Goal: Answer question/provide support: Share knowledge or assist other users

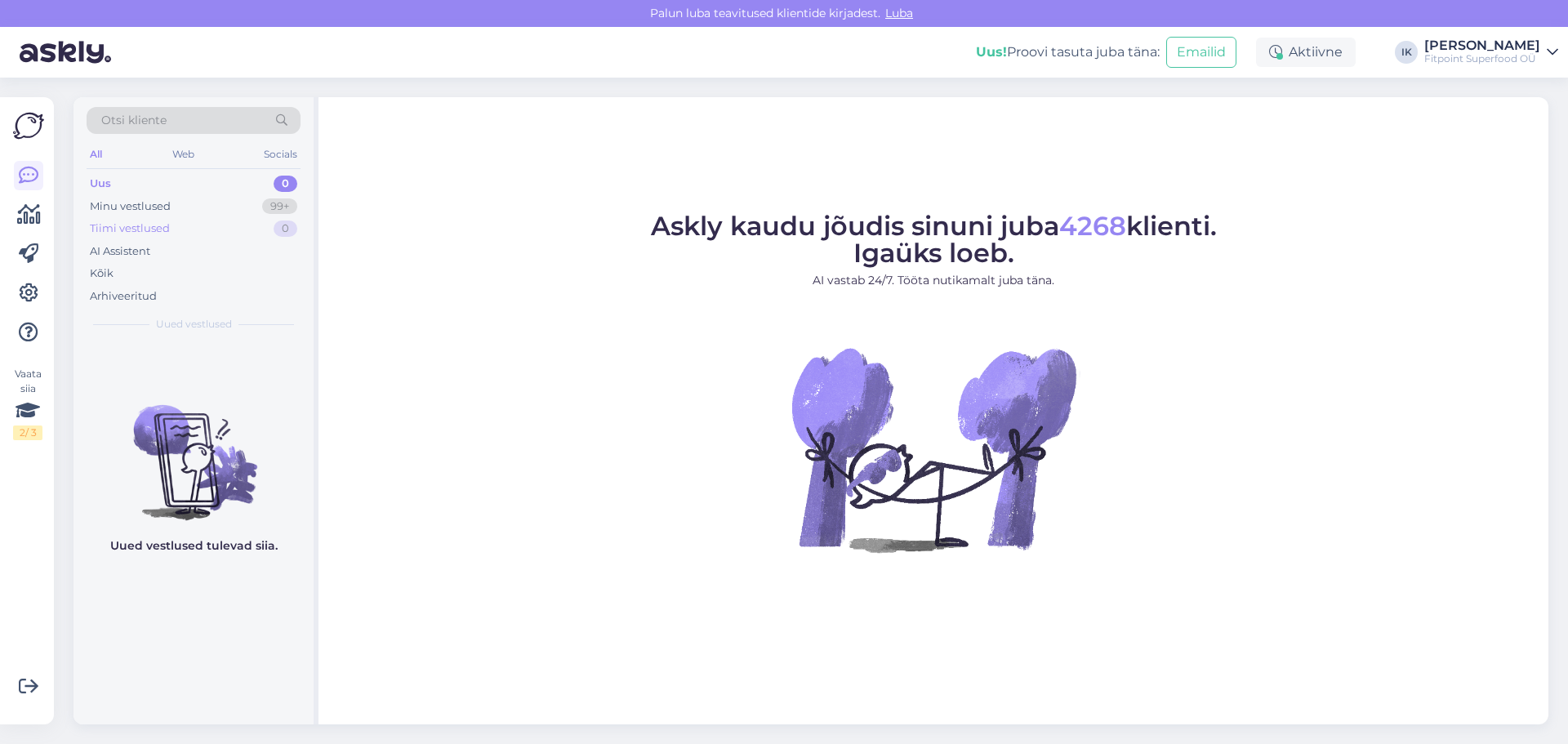
click at [219, 219] on div "Tiimi vestlused 0" at bounding box center [193, 228] width 214 height 23
click at [229, 208] on div "Minu vestlused 99+" at bounding box center [193, 206] width 214 height 23
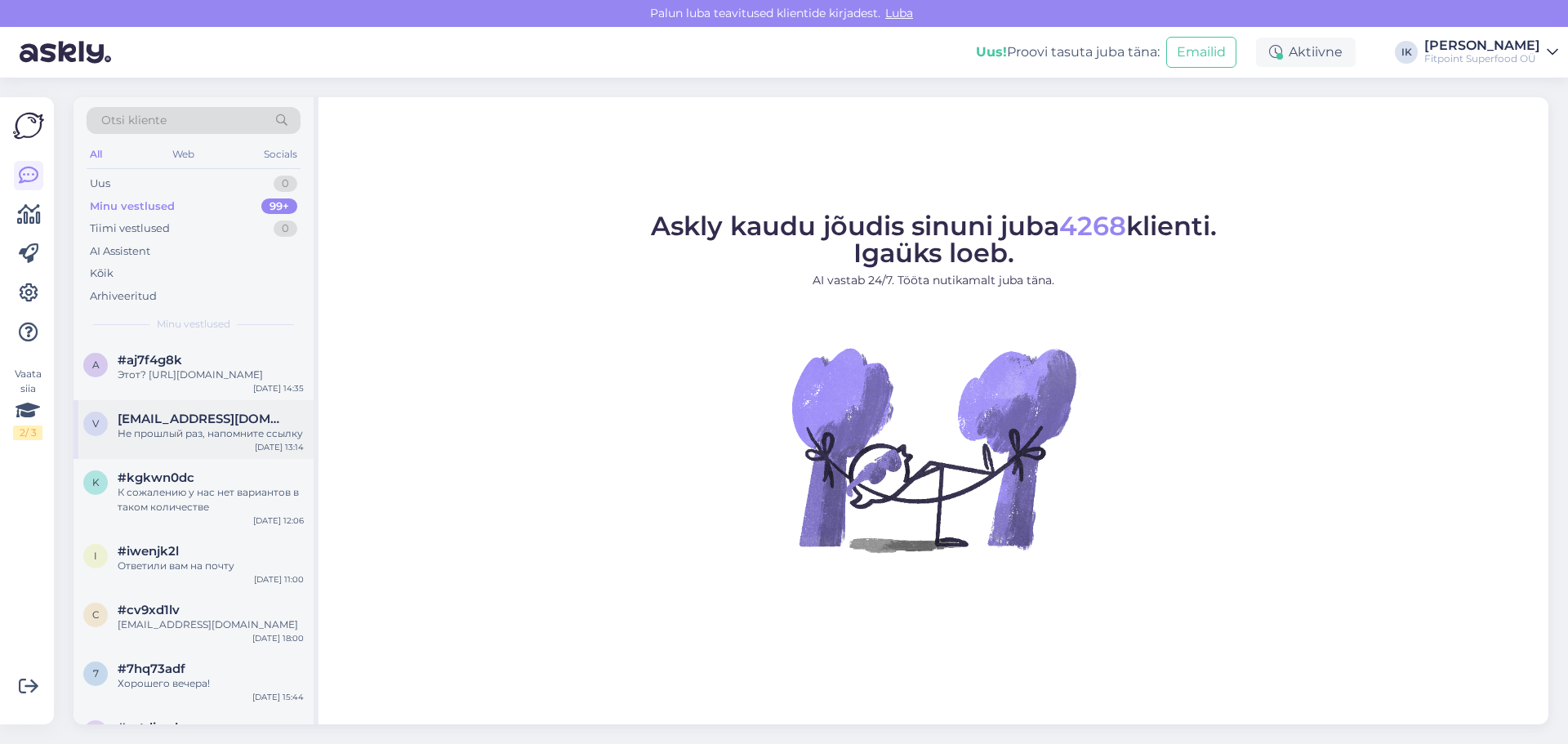
click at [167, 456] on div "v vast1961@gmail.com Не прошлый раз, напомните ссылку Aug 28 13:14" at bounding box center [193, 429] width 240 height 59
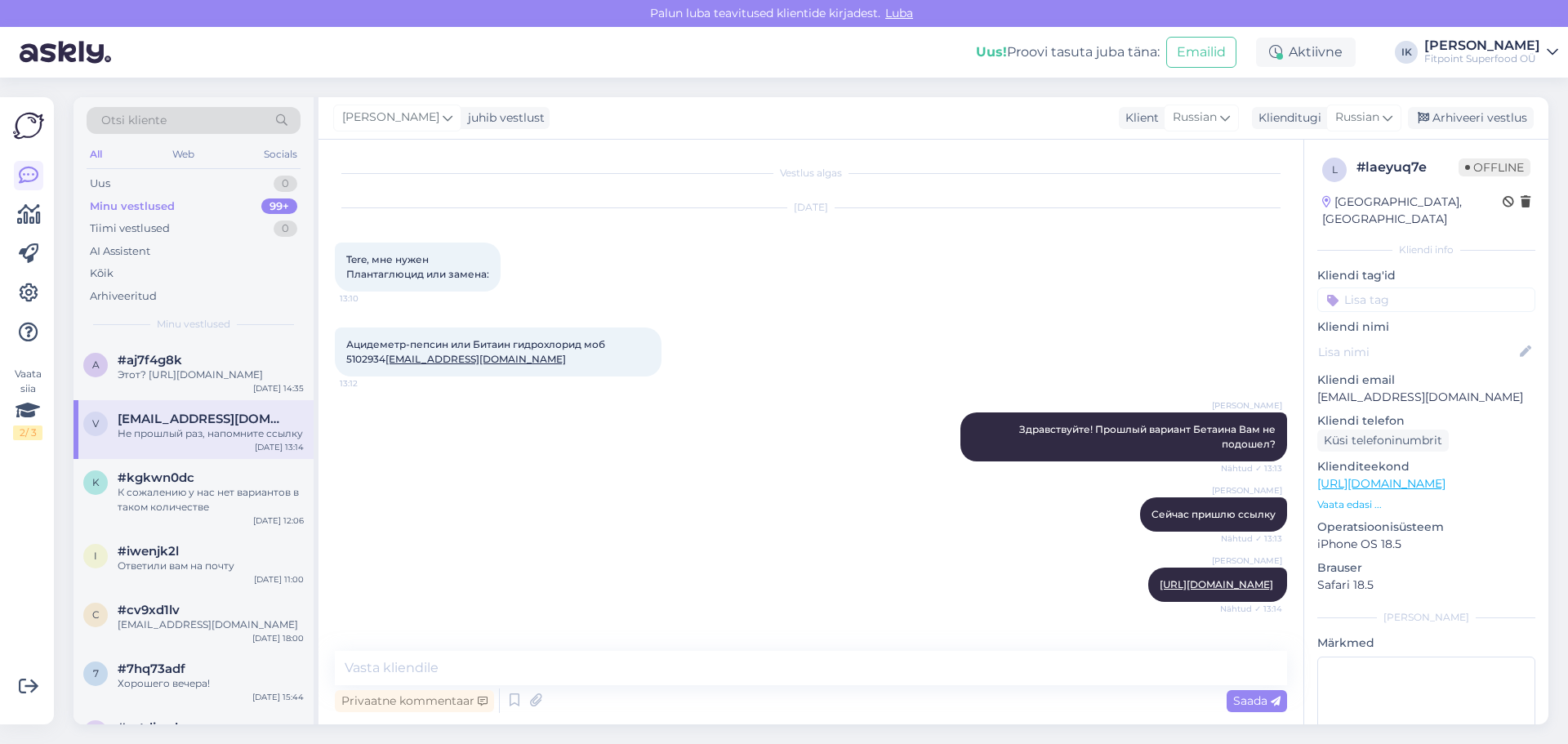
scroll to position [54, 0]
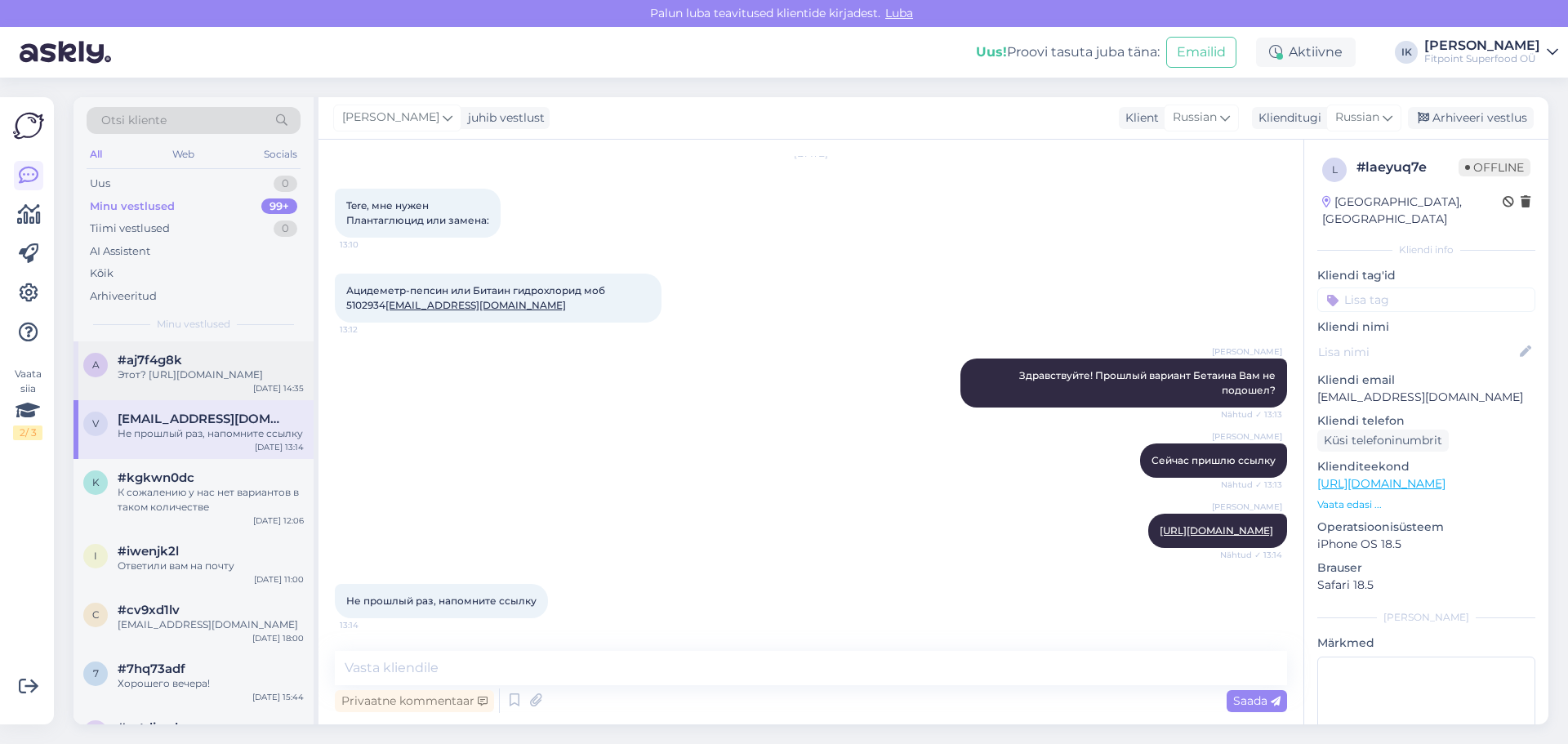
click at [210, 369] on div "Этот? https://fitpoint.ee/now-foods-betaiin-hcl-648-mg-120-vegan-kapslit/?searc…" at bounding box center [210, 375] width 186 height 15
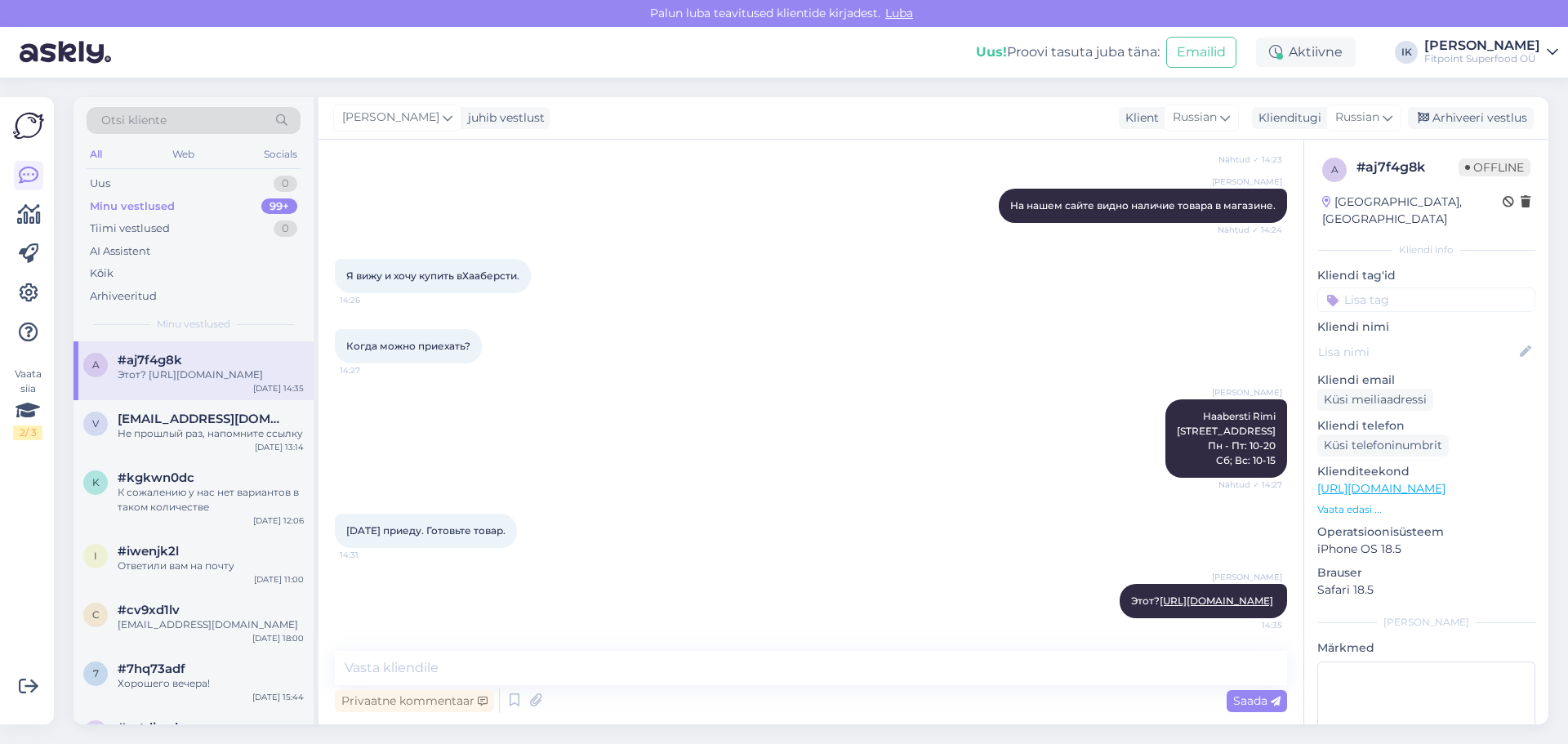
scroll to position [280, 0]
click at [1180, 594] on link "https://fitpoint.ee/now-foods-betaiin-hcl-648-mg-120-vegan-kapslit/?search=beta…" at bounding box center [1216, 600] width 114 height 13
click at [1120, 584] on div "Ilja Koivanen Этот? https://fitpoint.ee/now-foods-betaiin-hcl-648-mg-120-vegan-…" at bounding box center [1204, 601] width 167 height 34
click at [1159, 594] on link "https://fitpoint.ee/now-foods-betaiin-hcl-648-mg-120-vegan-kapslit/?search=beta…" at bounding box center [1216, 600] width 114 height 13
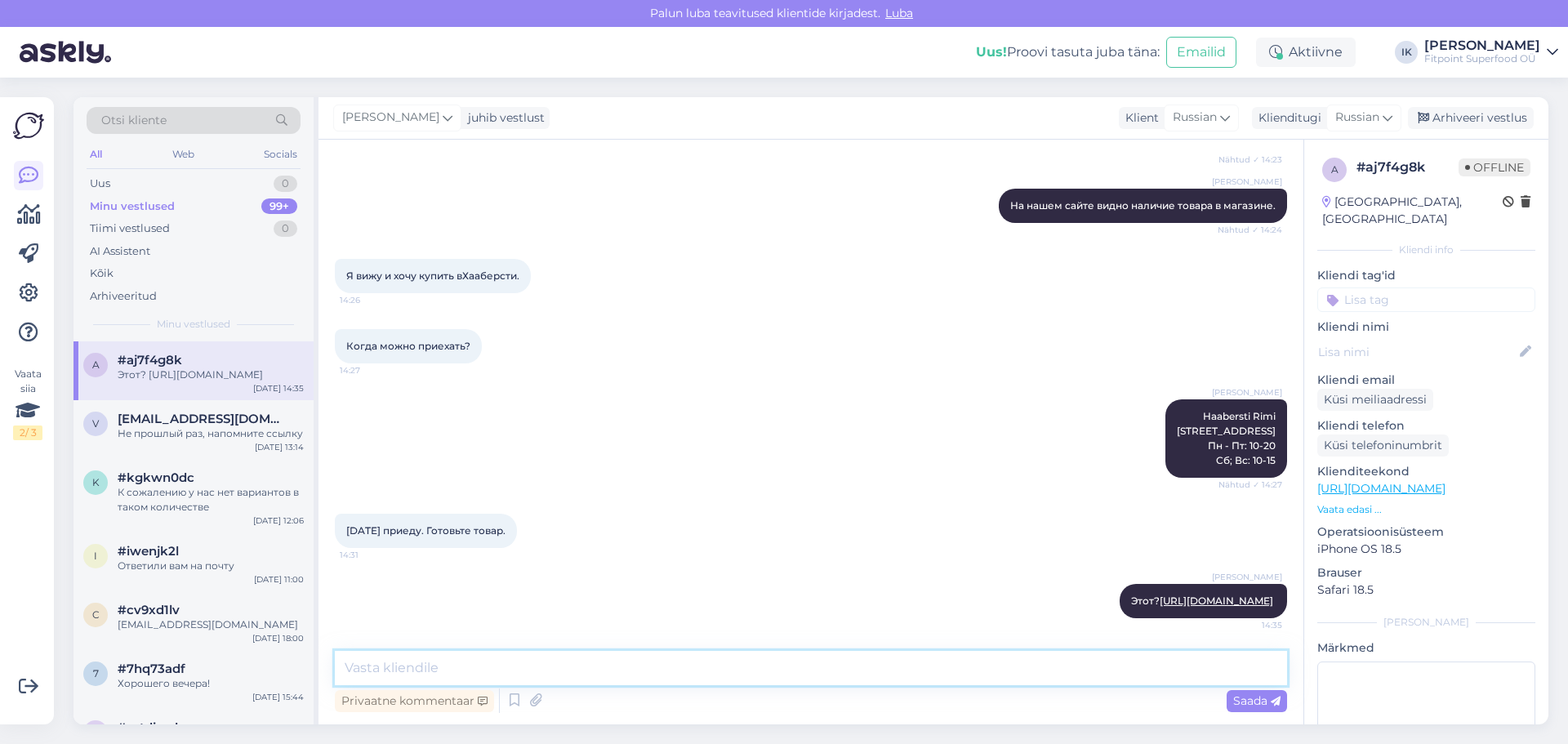
click at [437, 673] on textarea at bounding box center [811, 668] width 953 height 34
paste textarea "NOW Foods Betaiin HCL 648 mg 120 vegan kapslit"
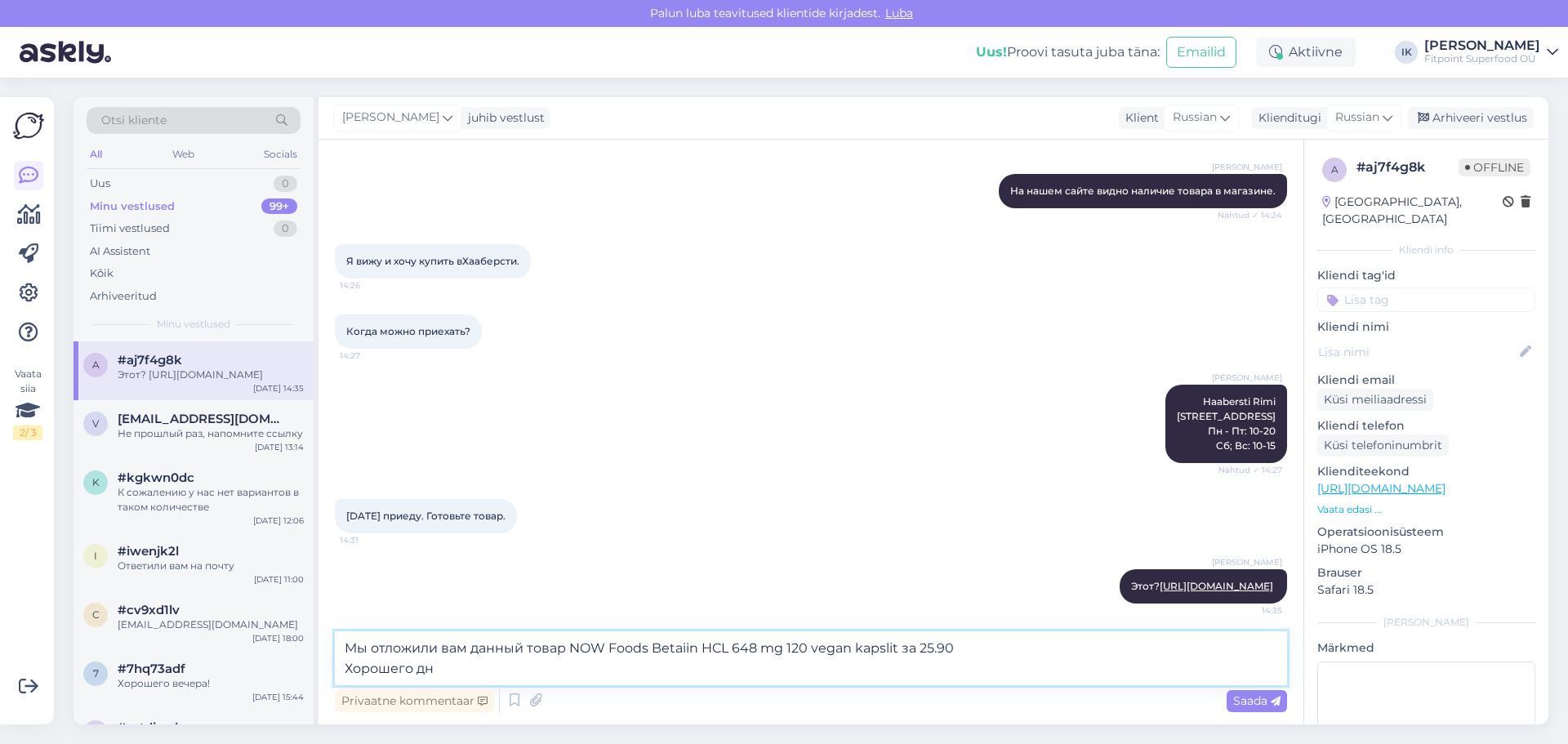
type textarea "Мы отложили вам данный товар NOW Foods Betaiin HCL 648 mg 120 vegan kapslit за …"
drag, startPoint x: 455, startPoint y: 672, endPoint x: 317, endPoint y: 644, distance: 140.8
click at [317, 644] on div "Otsi kliente All Web Socials Uus 0 Minu vestlused 99+ Tiimi vestlused 0 AI Assi…" at bounding box center [811, 410] width 1475 height 627
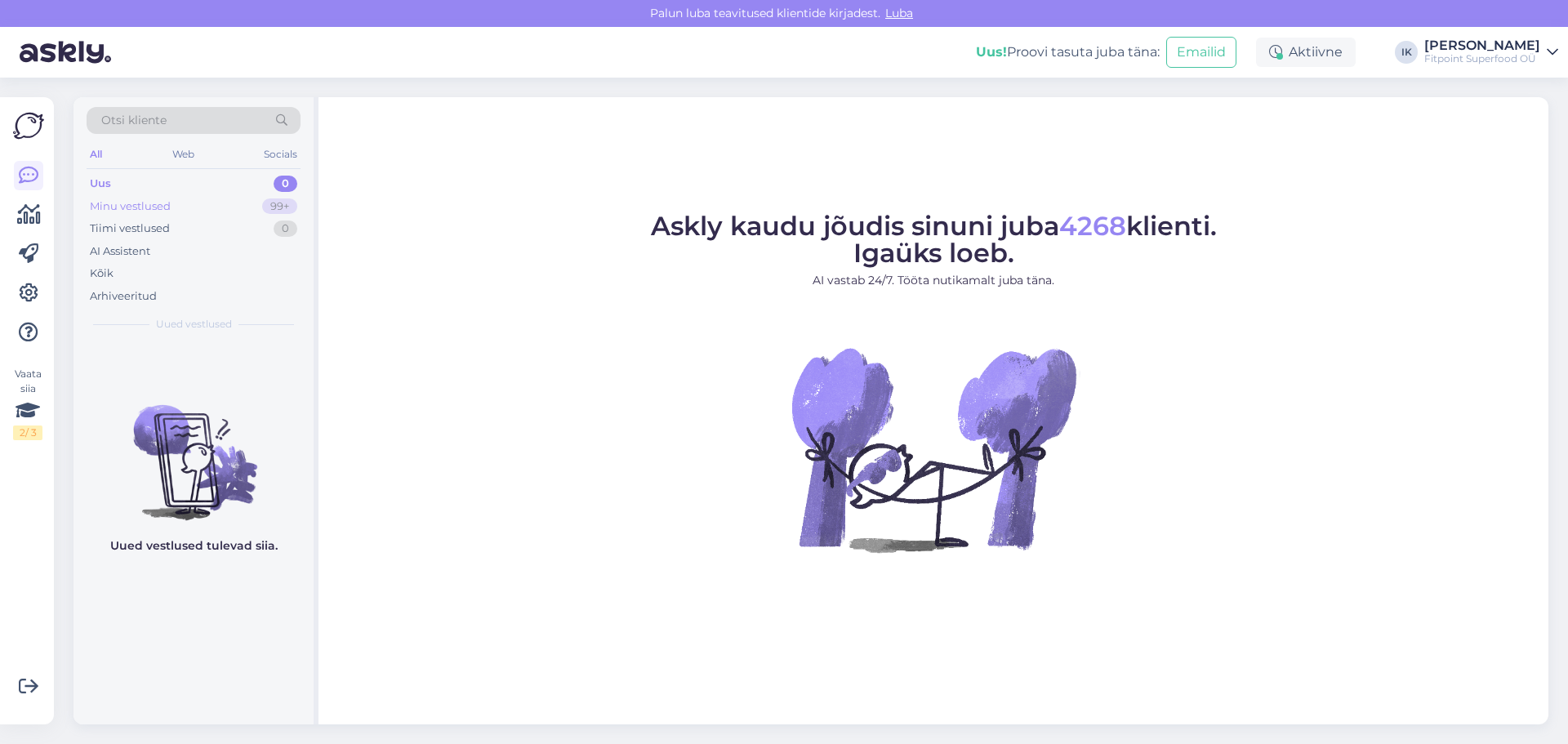
click at [265, 216] on div "Minu vestlused 99+" at bounding box center [193, 206] width 214 height 23
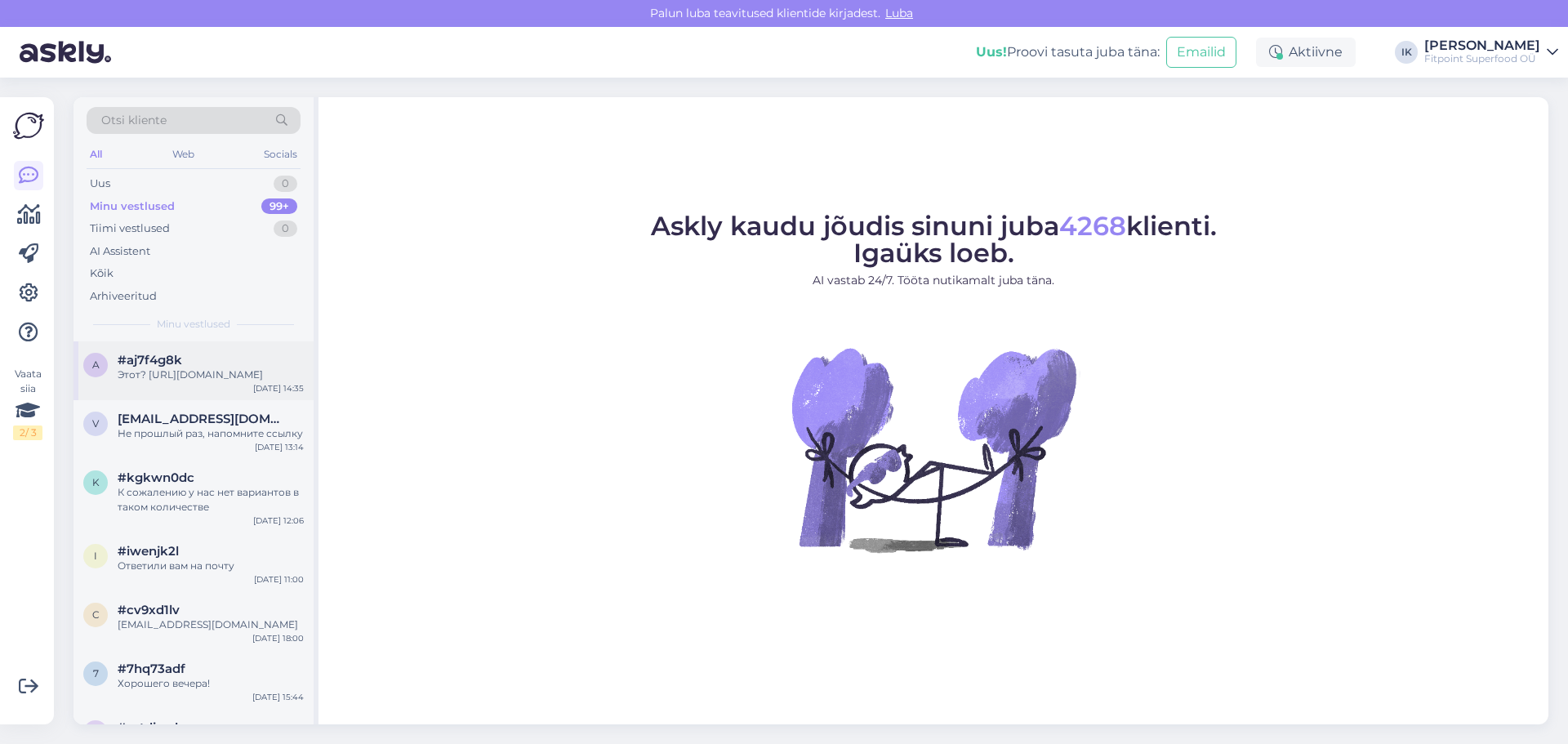
click at [224, 382] on div "Этот? https://fitpoint.ee/now-foods-betaiin-hcl-648-mg-120-vegan-kapslit/?searc…" at bounding box center [210, 375] width 186 height 15
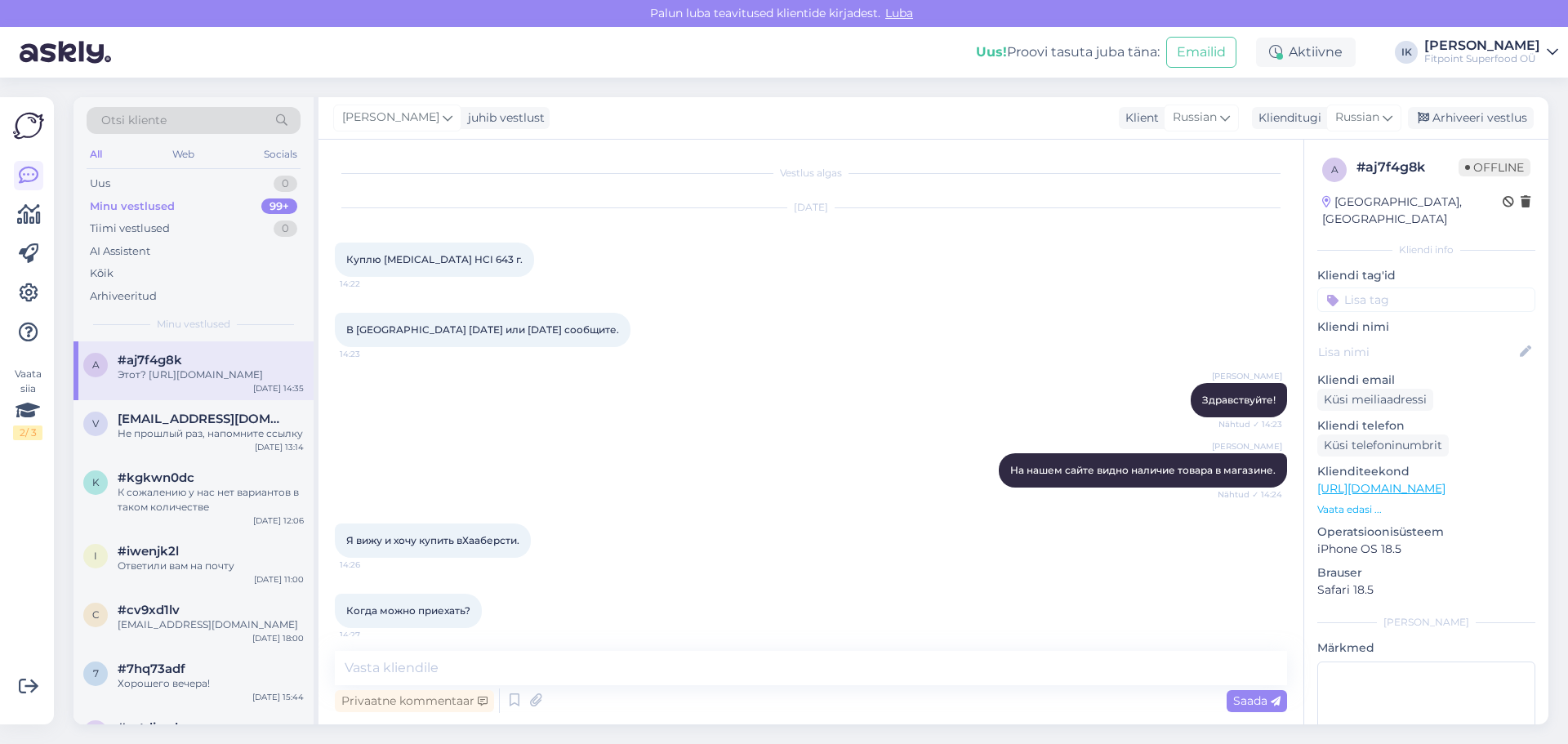
scroll to position [280, 0]
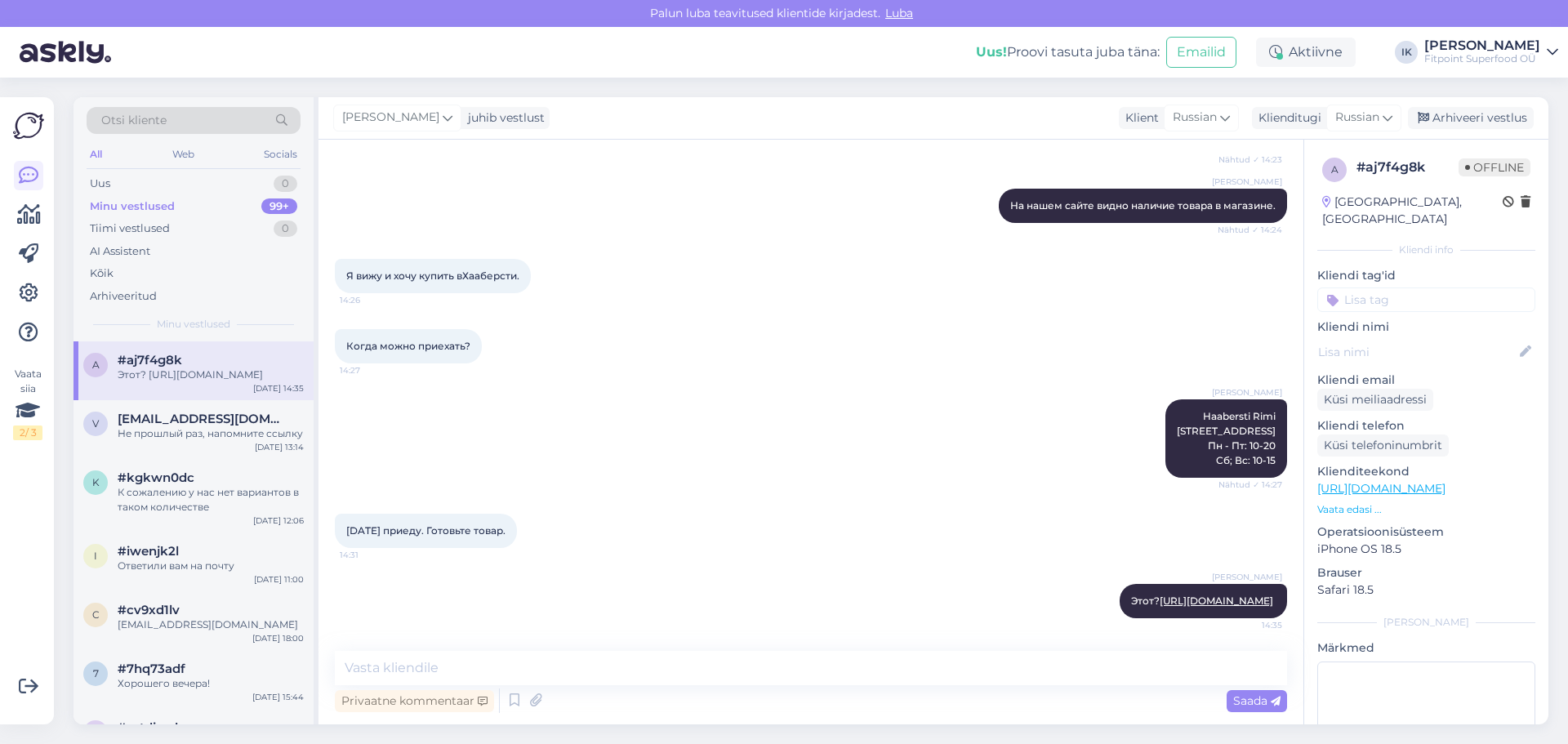
click at [1381, 481] on link "https://fitpoint.ee/" at bounding box center [1381, 489] width 128 height 15
click at [1361, 502] on p "Vaata edasi ..." at bounding box center [1427, 510] width 218 height 15
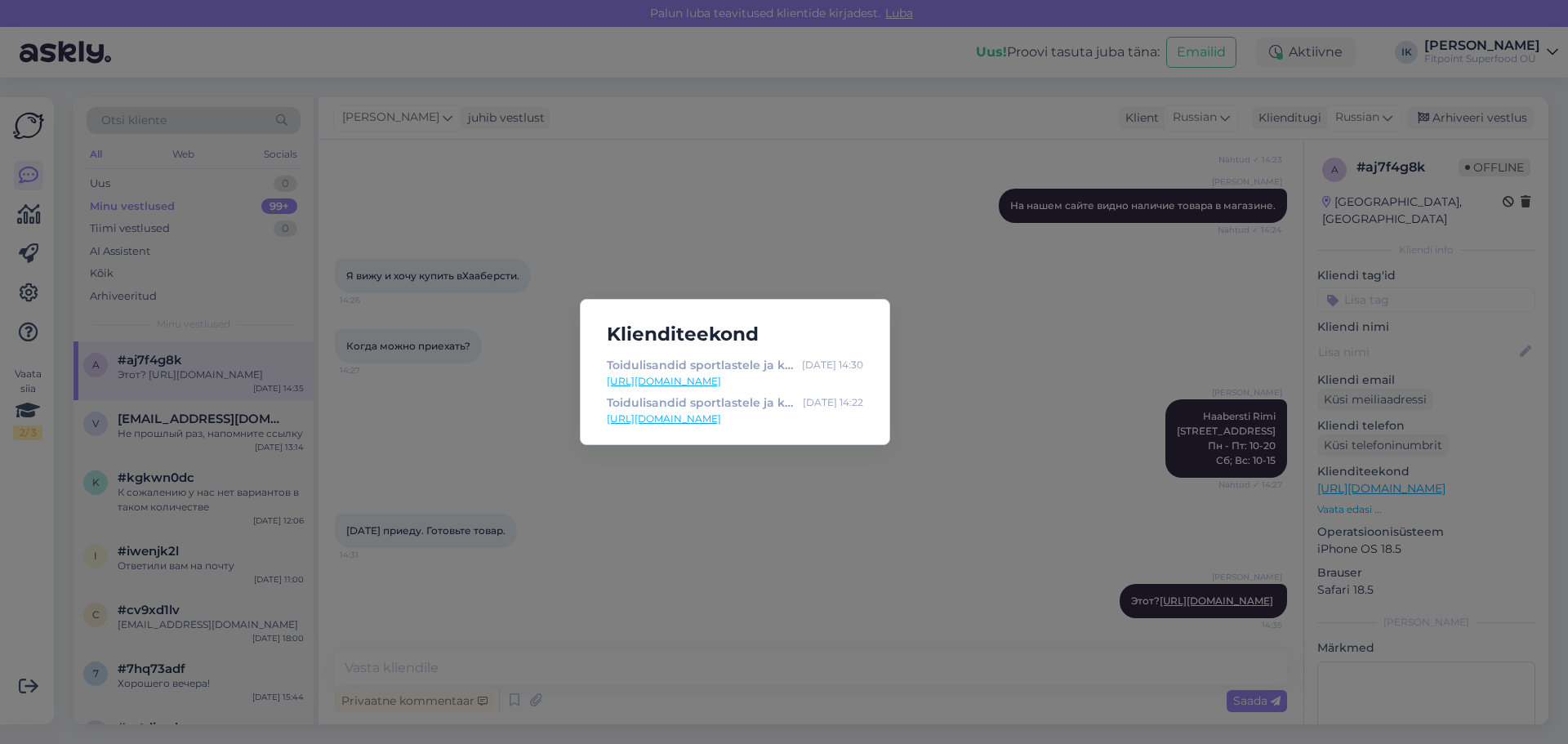
click at [868, 473] on div "Klienditeekond Toidulisandid sportlastele ja kogu perele müük Tallinnas ja e-po…" at bounding box center [784, 372] width 1568 height 744
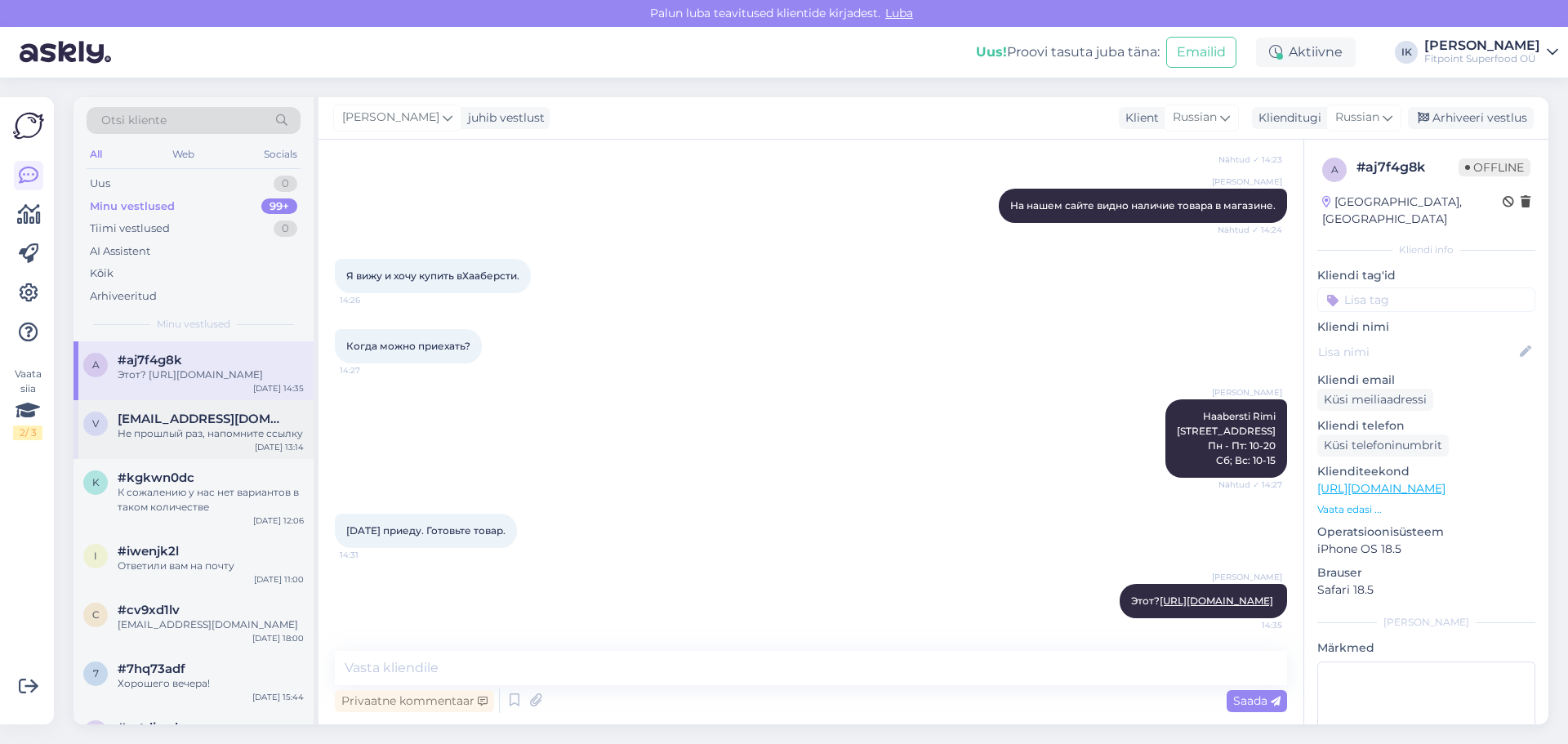
click at [192, 441] on div "Не прошлый раз, напомните ссылку" at bounding box center [210, 434] width 186 height 15
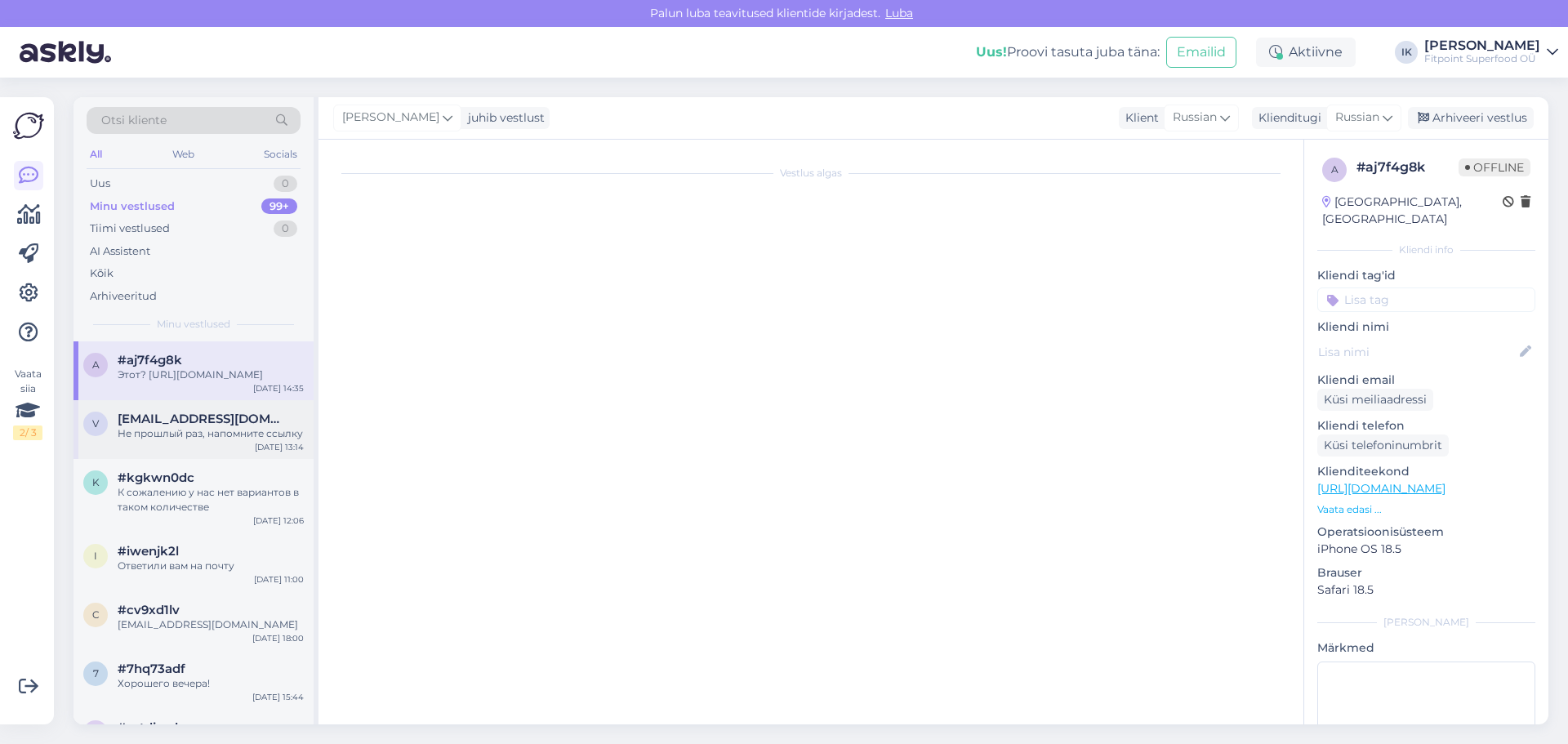
scroll to position [54, 0]
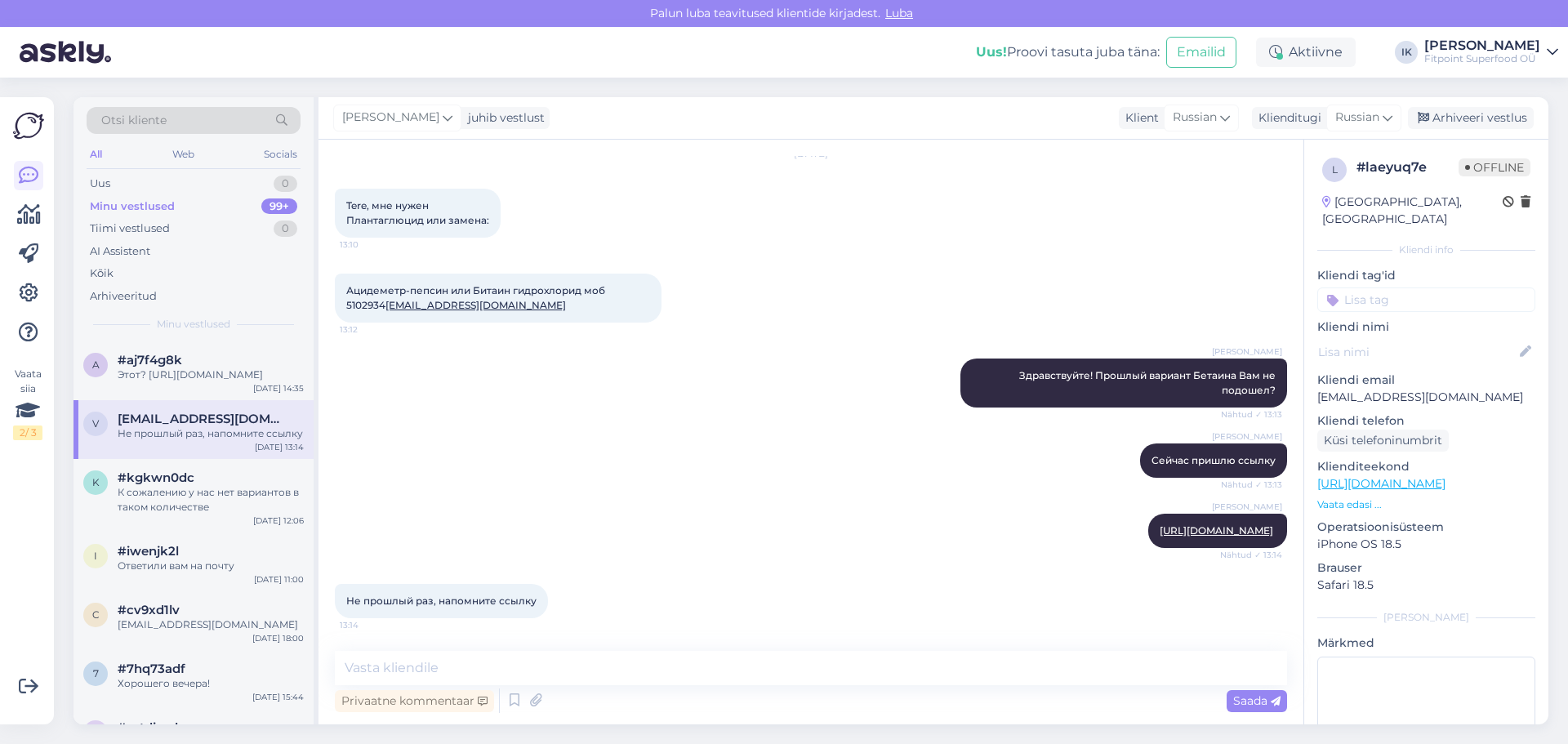
click at [1375, 497] on p "Vaata edasi ..." at bounding box center [1427, 505] width 218 height 15
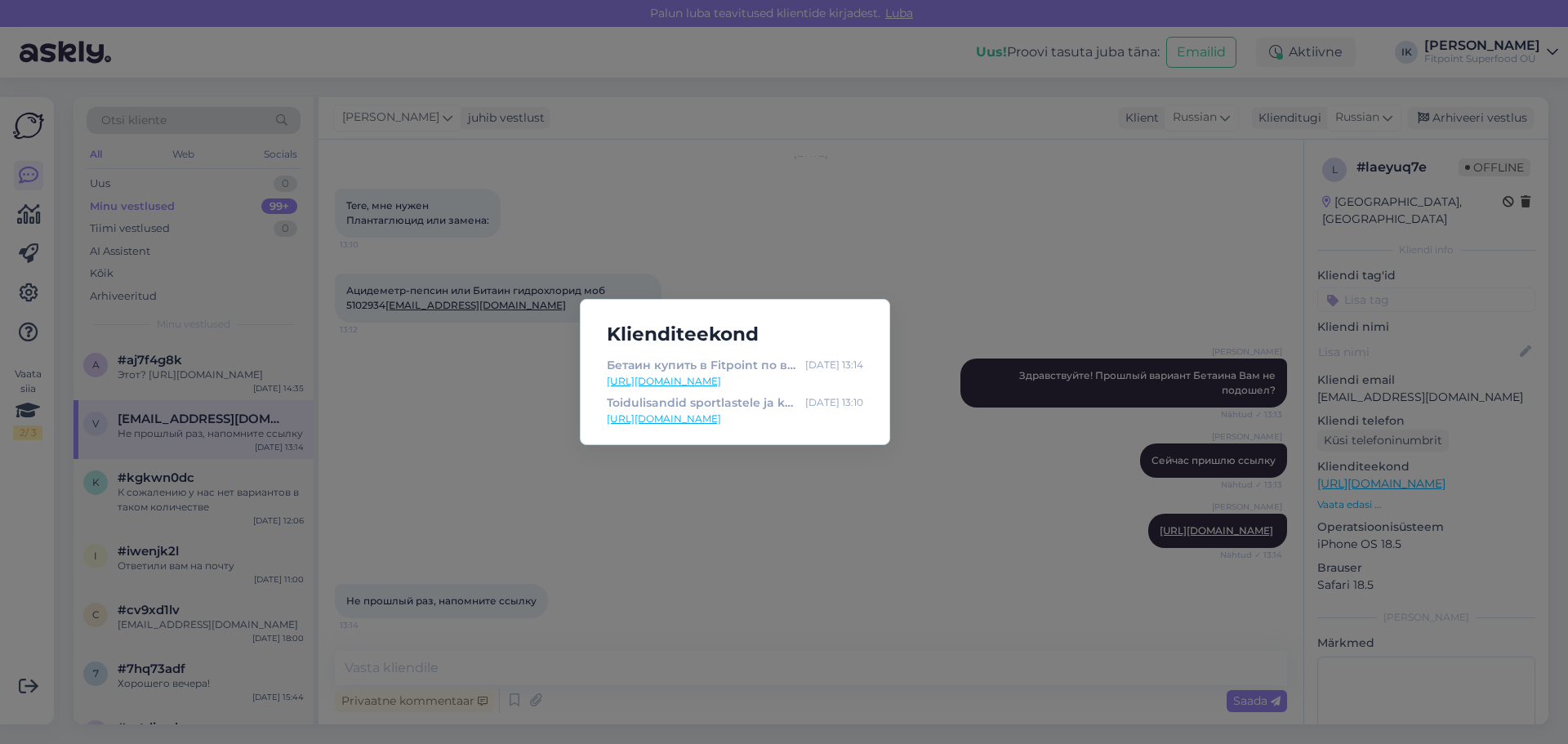
click at [770, 464] on div "Klienditeekond Бетаин купить в Fitpoint по выгодным ценам Aug 28 13:14 https://…" at bounding box center [784, 372] width 1568 height 744
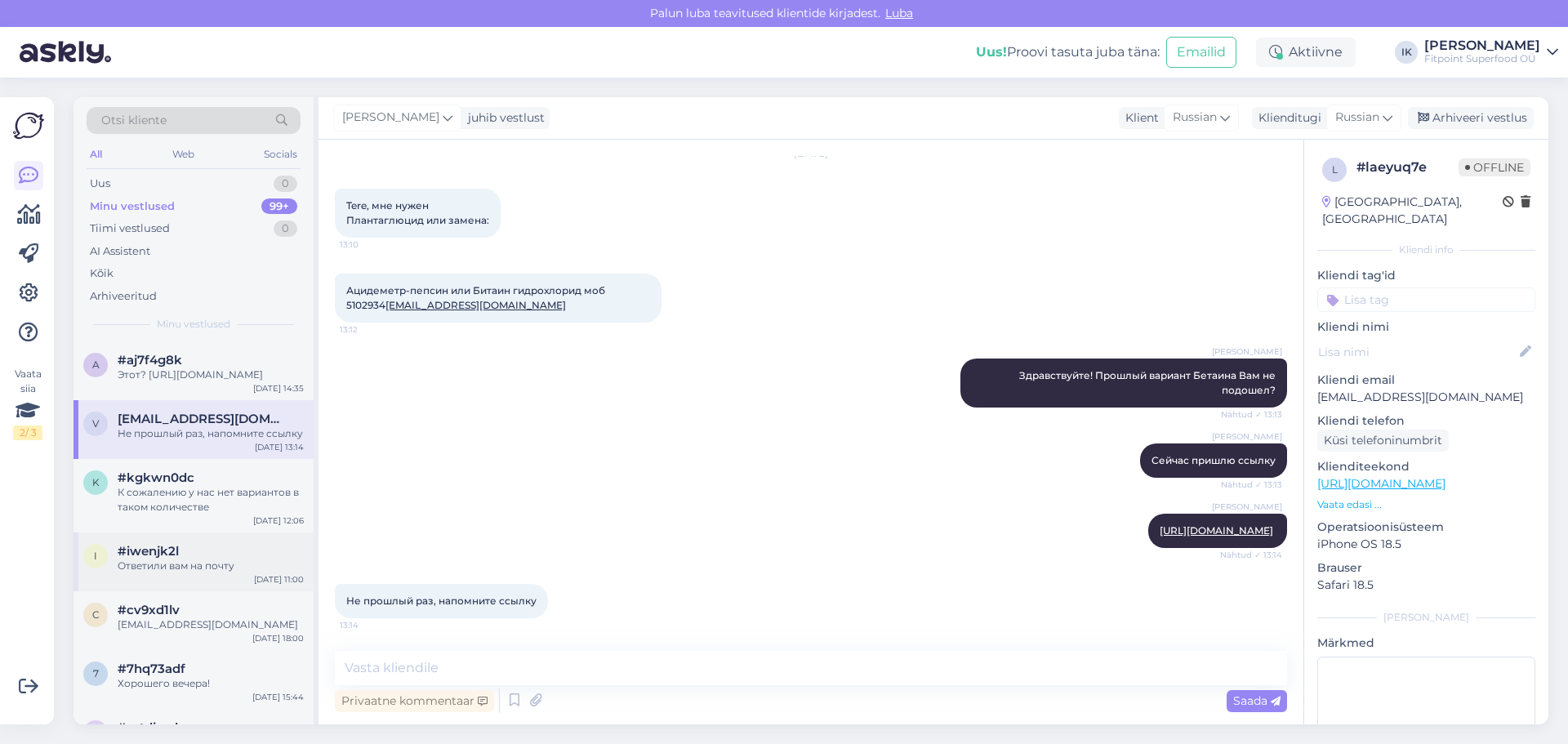
click at [187, 573] on div "Ответили вам на почту" at bounding box center [210, 566] width 186 height 15
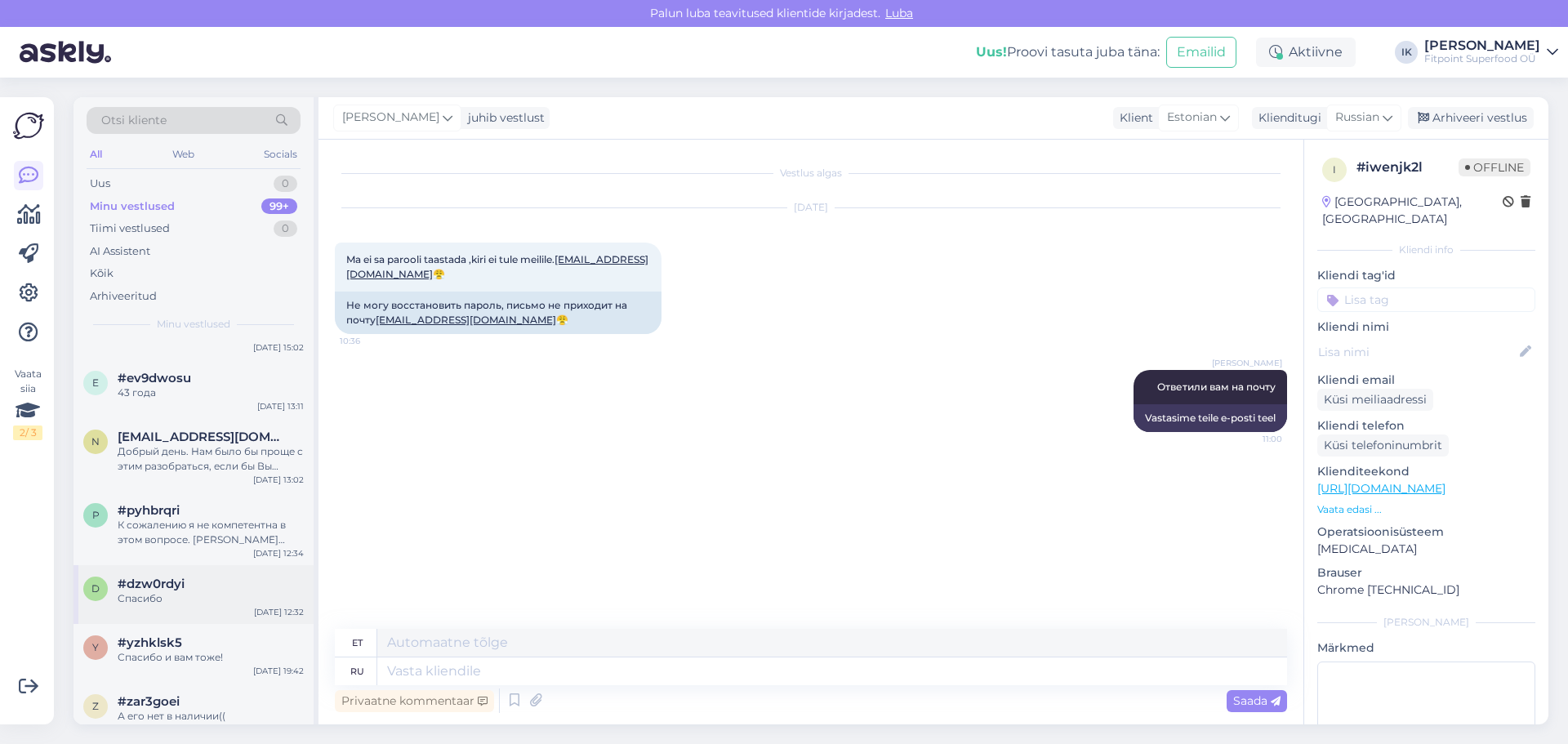
scroll to position [735, 0]
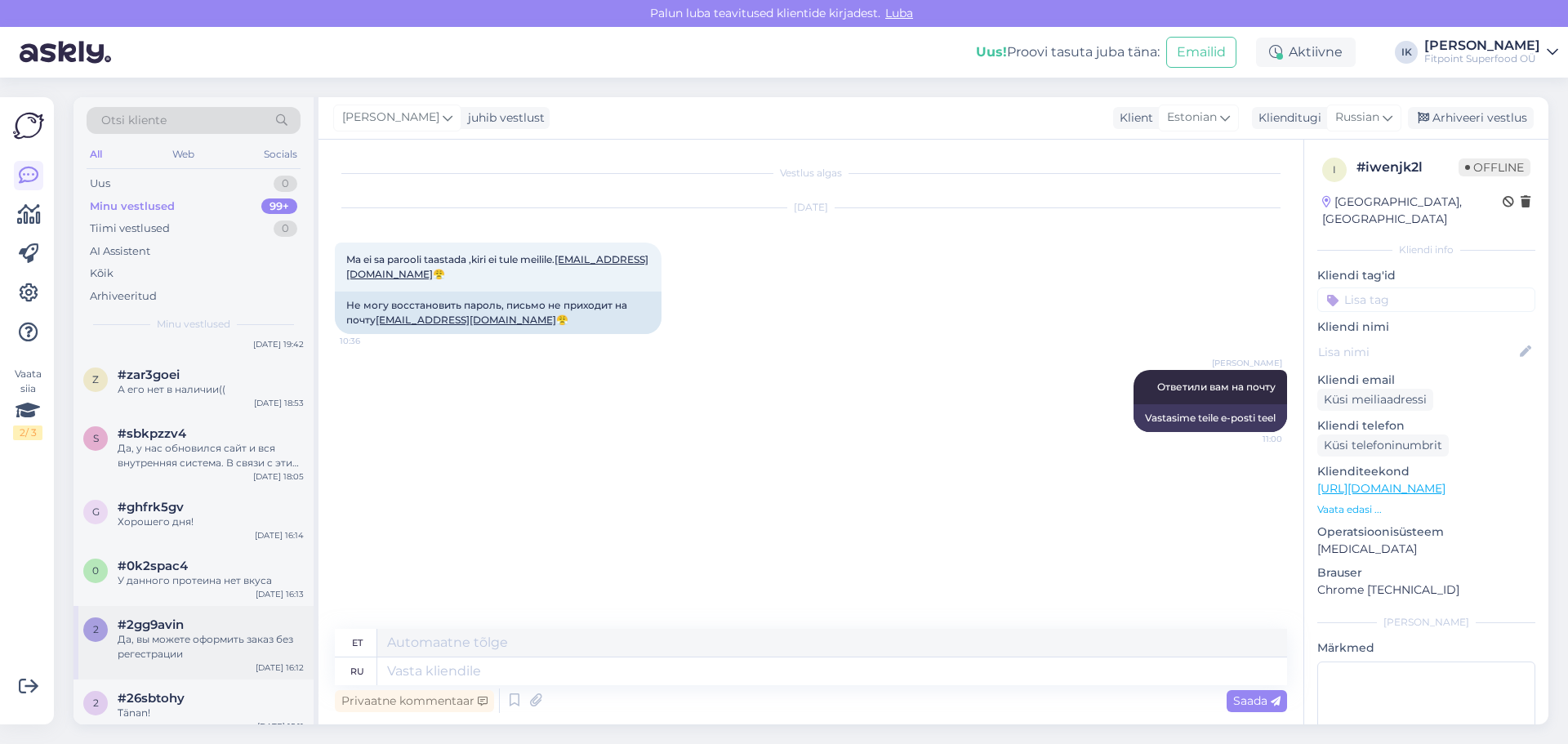
click at [202, 655] on div "Да, вы можете оформить заказ без регестрации" at bounding box center [210, 646] width 186 height 29
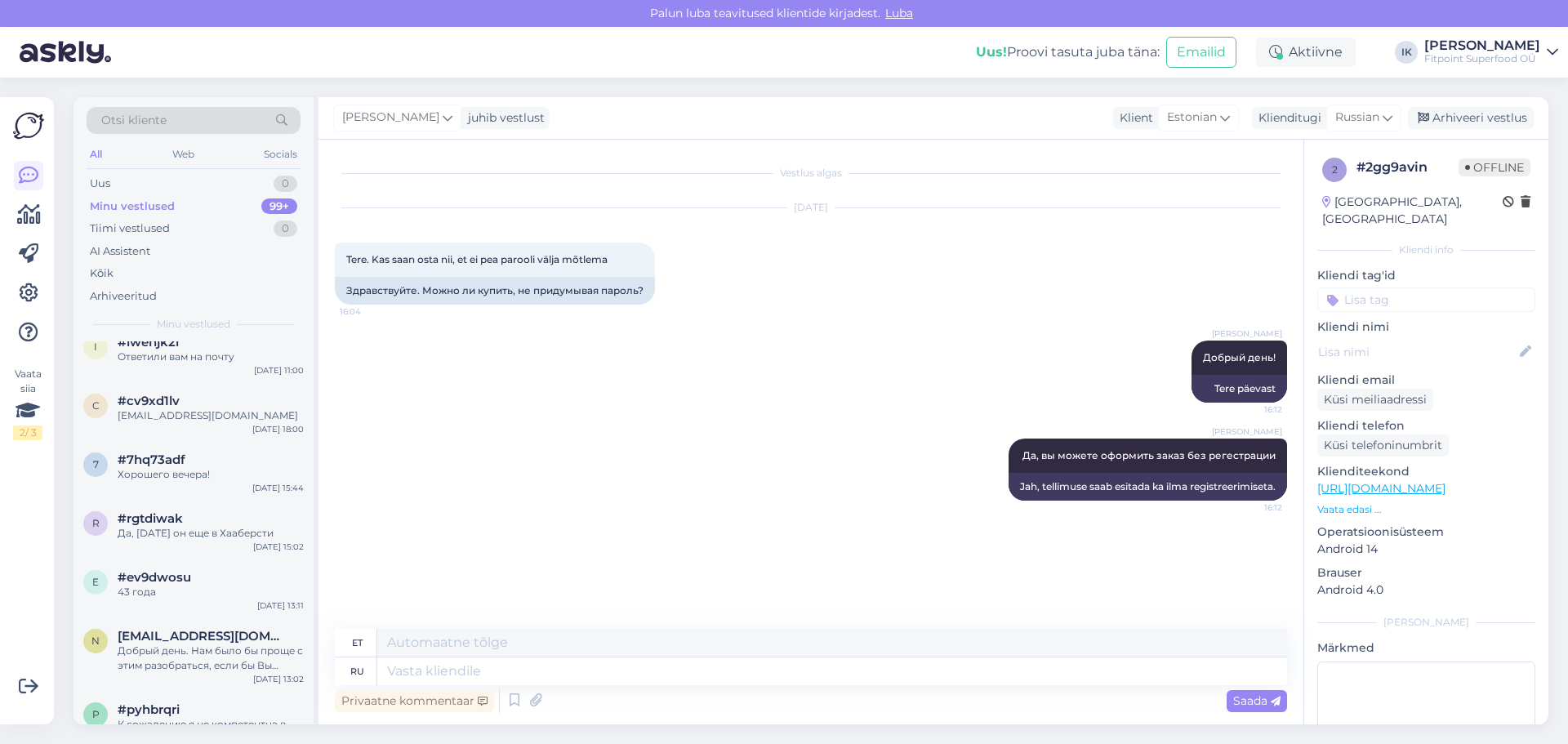
scroll to position [0, 0]
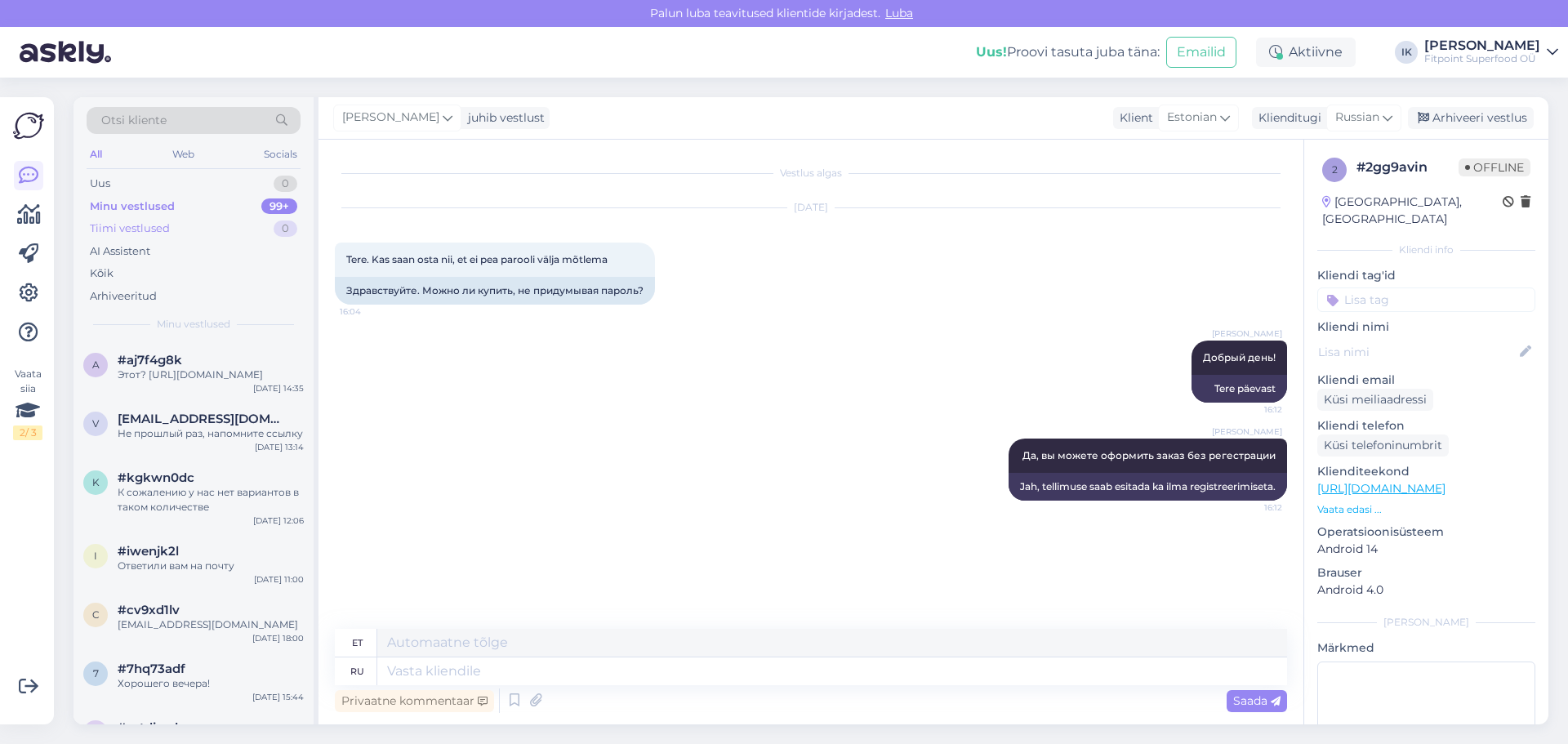
click at [210, 232] on div "Tiimi vestlused 0" at bounding box center [193, 228] width 214 height 23
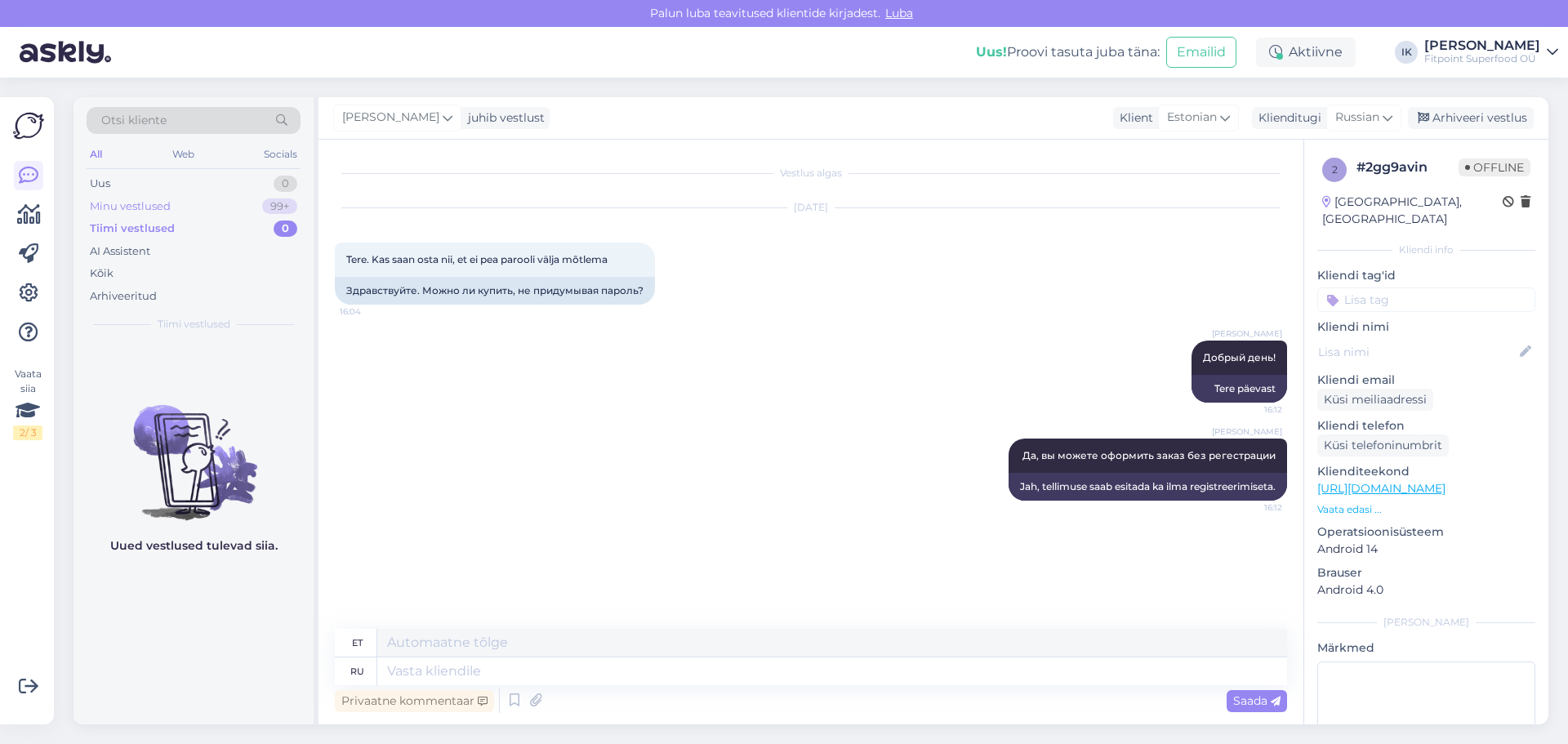
click at [212, 208] on div "Minu vestlused 99+" at bounding box center [193, 206] width 214 height 23
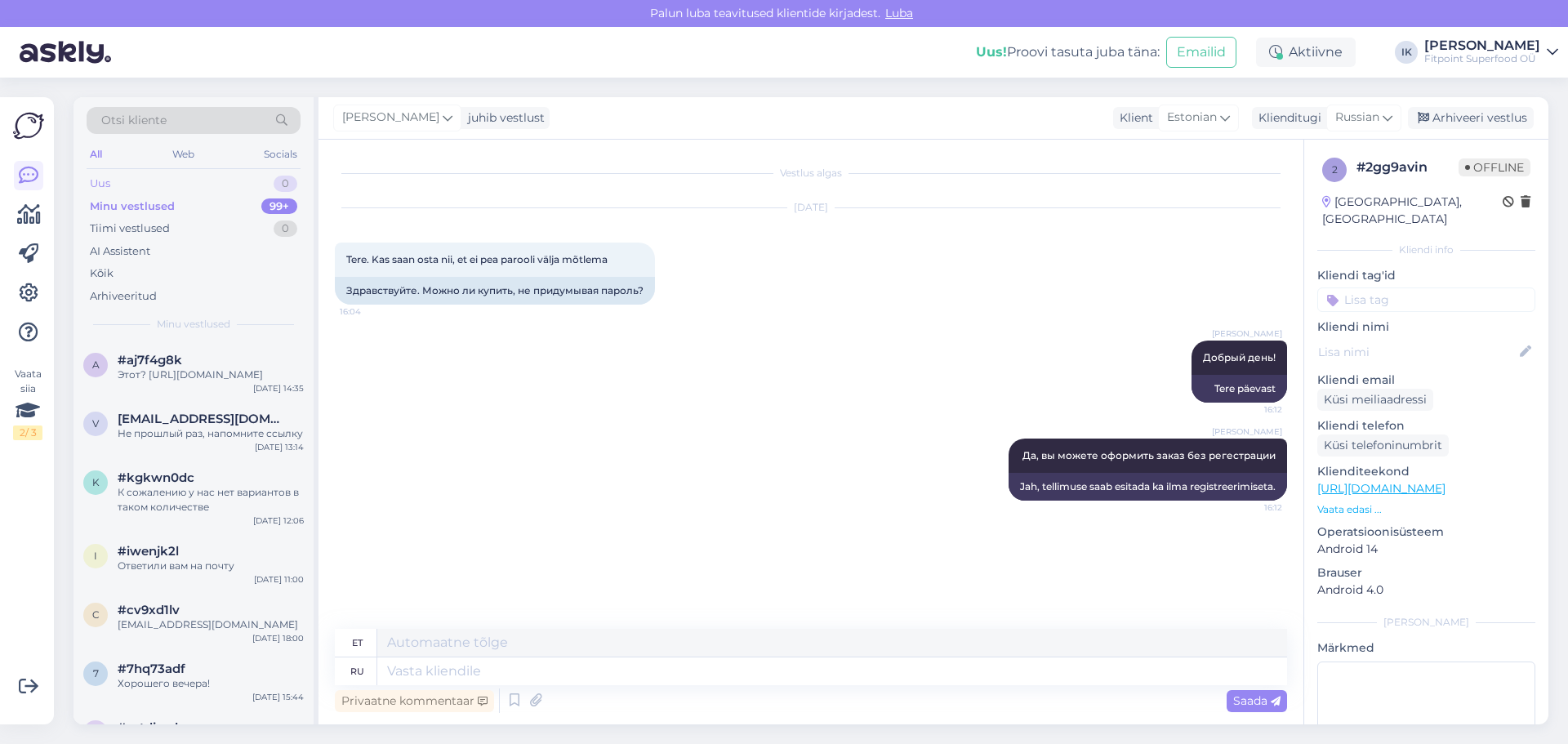
click at [130, 181] on div "Uus 0" at bounding box center [193, 183] width 214 height 23
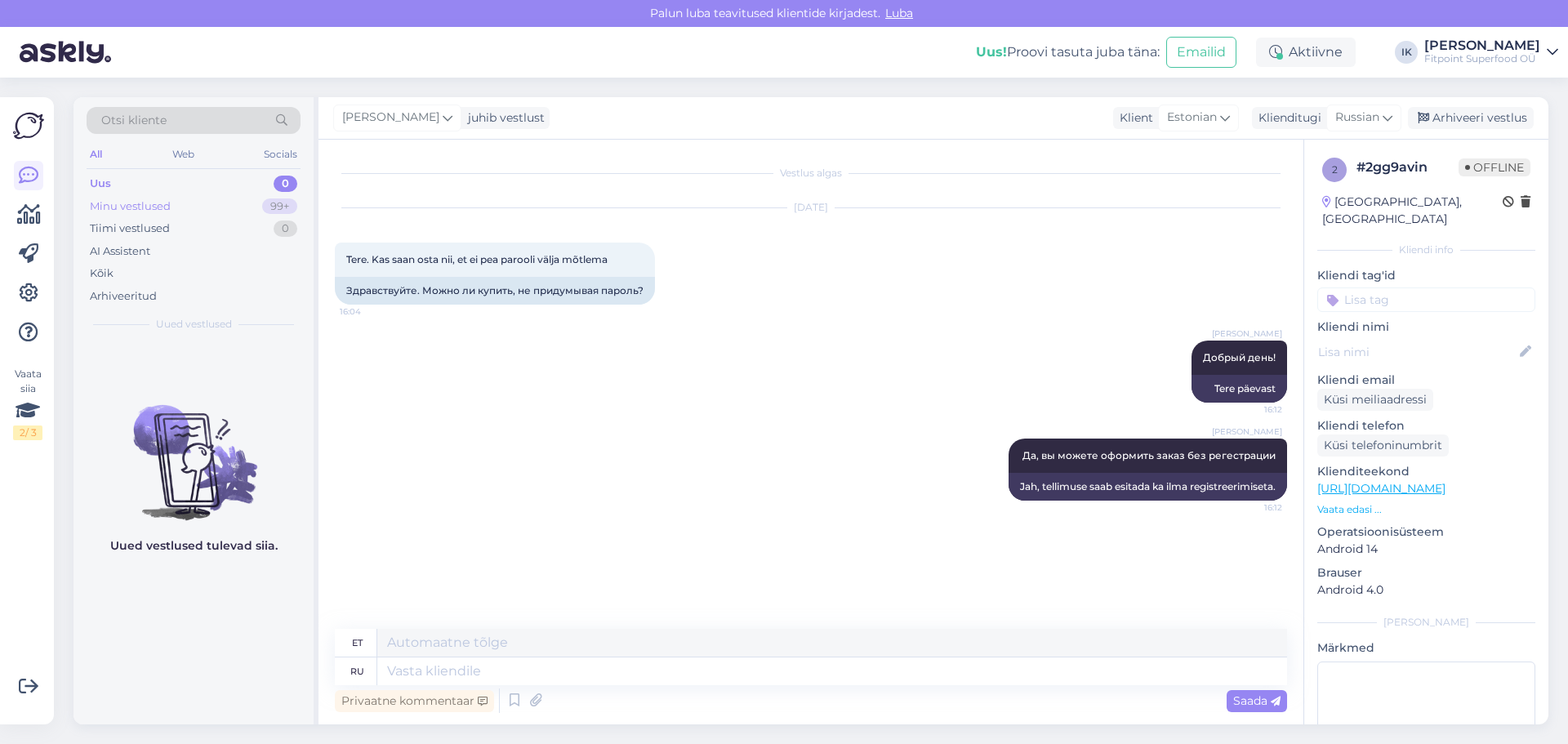
click at [136, 196] on div "Minu vestlused 99+" at bounding box center [193, 206] width 214 height 23
